Goal: Task Accomplishment & Management: Manage account settings

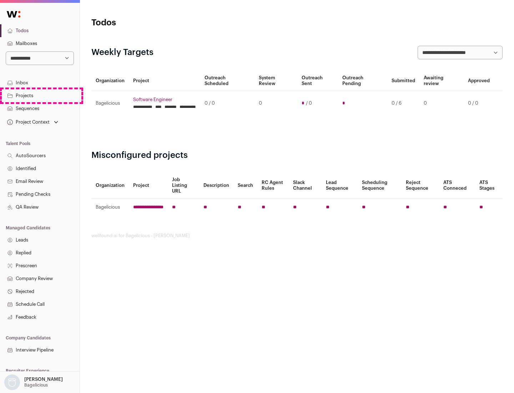
click at [40, 95] on link "Projects" at bounding box center [40, 95] width 80 height 13
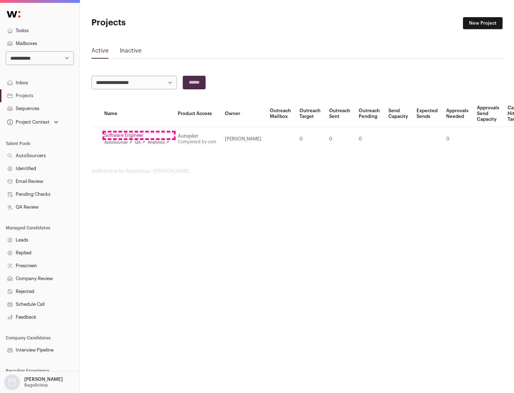
click at [139, 135] on link "Software Engineer" at bounding box center [136, 135] width 65 height 6
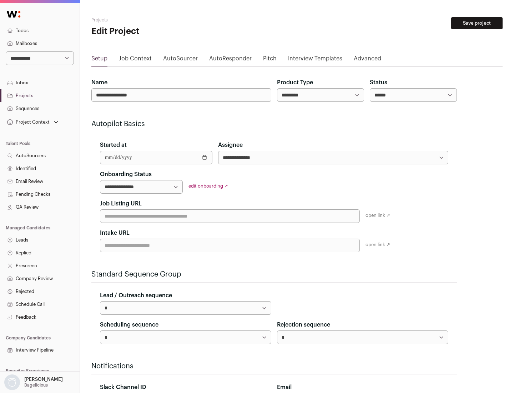
click at [477, 23] on button "Save project" at bounding box center [476, 23] width 51 height 12
